Goal: Unclear: Browse casually

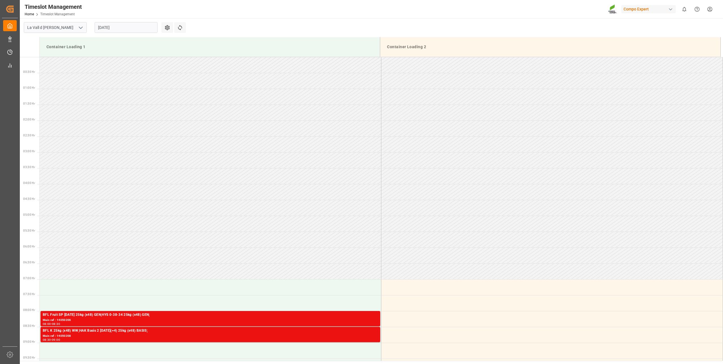
scroll to position [218, 0]
